Goal: Use online tool/utility

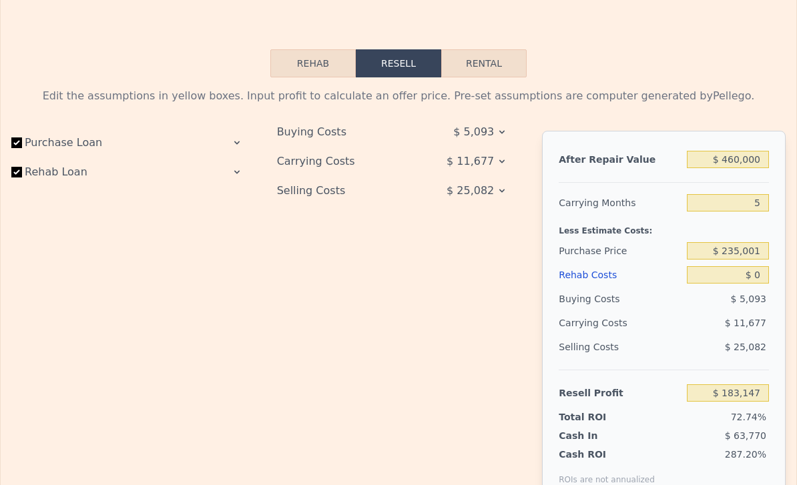
scroll to position [1898, 0]
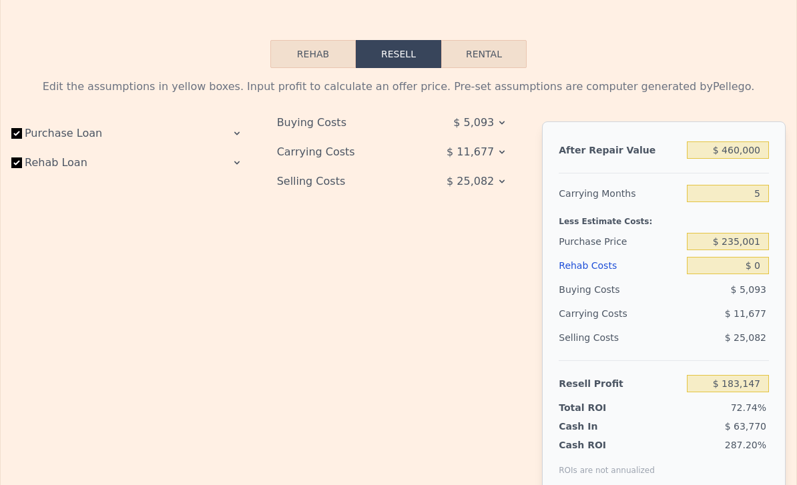
click at [741, 168] on div at bounding box center [664, 167] width 210 height 11
click at [748, 153] on input "$ 460,000" at bounding box center [728, 149] width 82 height 17
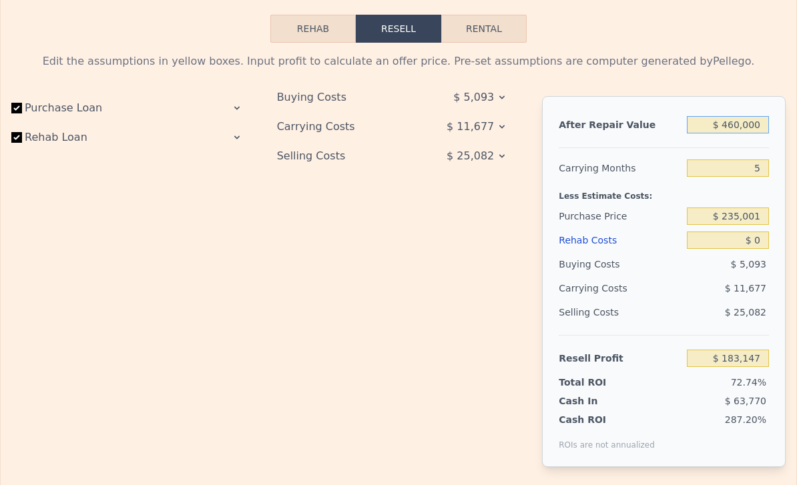
scroll to position [1923, 0]
click at [474, 37] on button "Rental" at bounding box center [483, 29] width 85 height 28
select select "30"
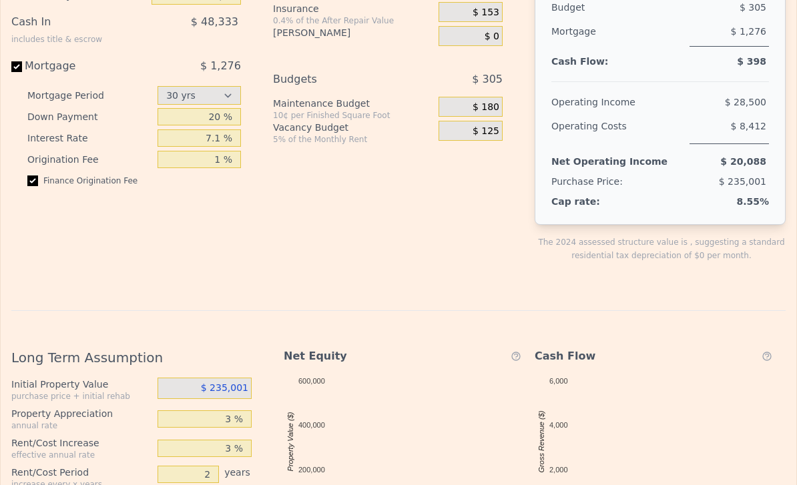
scroll to position [2095, 0]
click at [223, 380] on div "$ 235,001" at bounding box center [204, 388] width 94 height 21
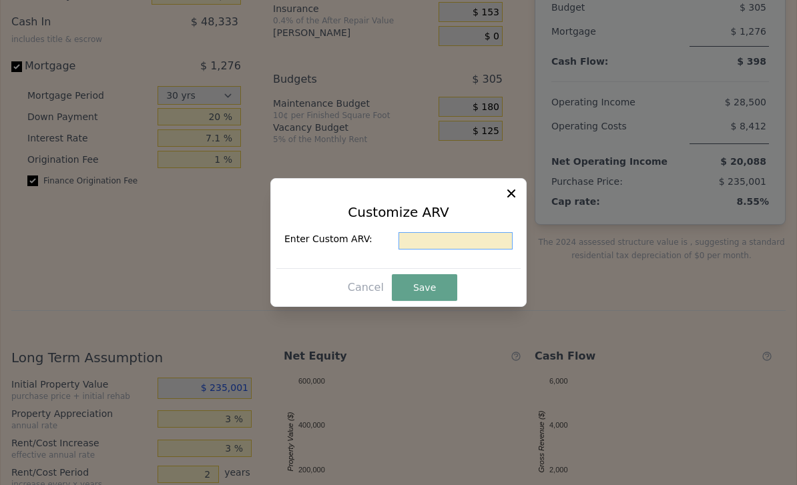
click at [486, 250] on input "text" at bounding box center [455, 240] width 114 height 17
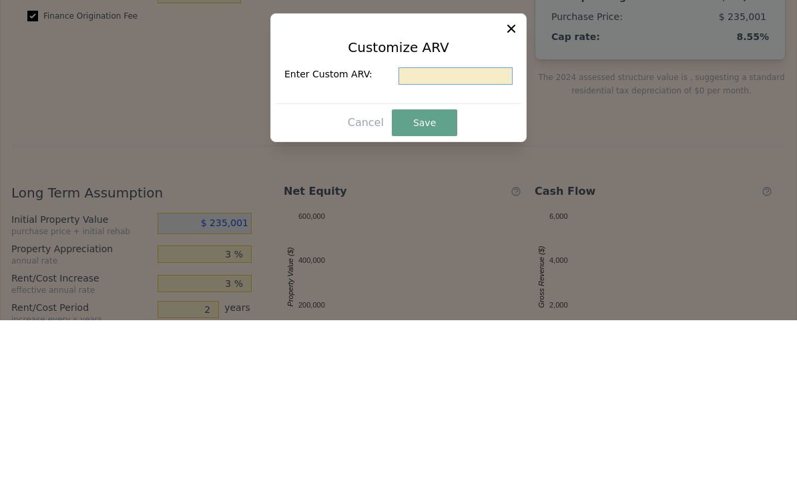
type input "$ 5"
type input "$ 450,000"
click at [436, 274] on button "Save" at bounding box center [424, 287] width 65 height 27
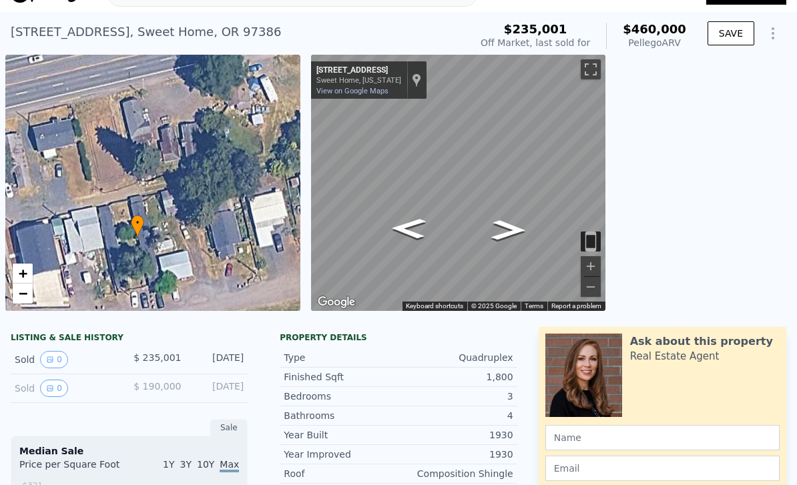
scroll to position [37, 0]
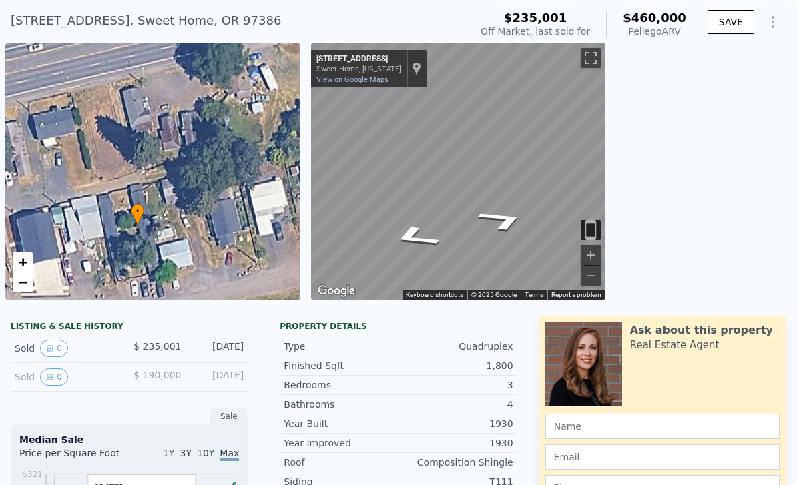
click at [504, 218] on icon "Go East, Larch St" at bounding box center [501, 221] width 91 height 34
click at [412, 236] on icon "Go West, Larch St" at bounding box center [411, 234] width 85 height 33
click at [397, 239] on icon "Go West, Larch St" at bounding box center [411, 234] width 85 height 33
click at [412, 236] on icon "Go West, Larch St" at bounding box center [411, 234] width 85 height 33
